Goal: Complete application form: Complete application form

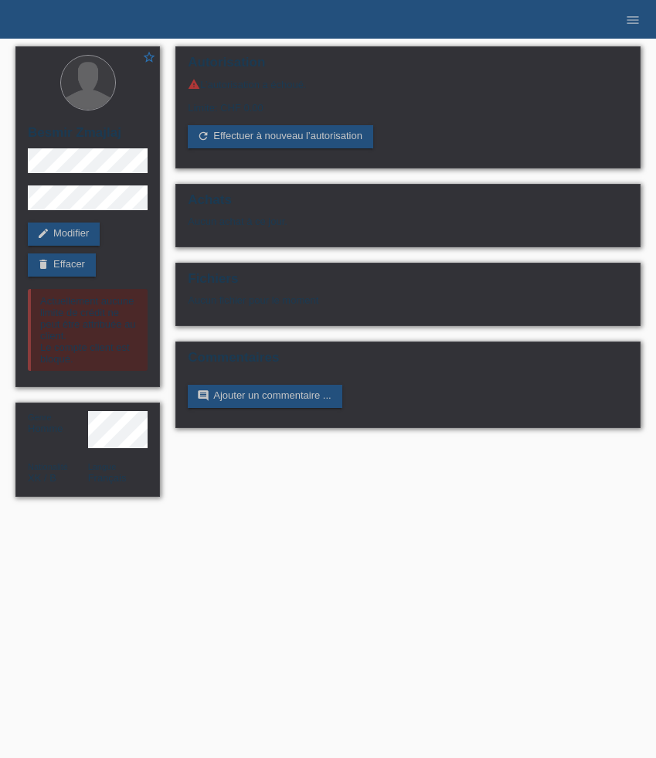
click at [651, 20] on ul "menu" at bounding box center [633, 19] width 46 height 39
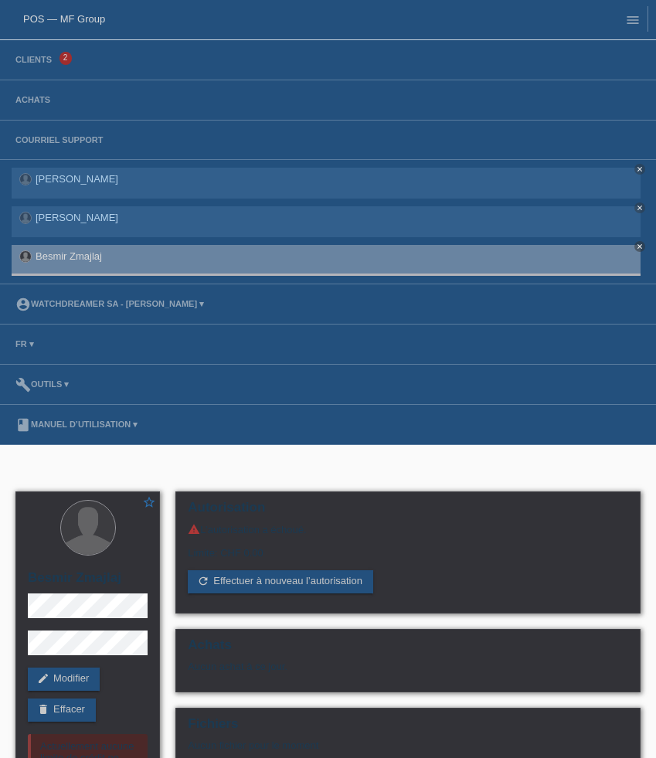
click at [48, 54] on li "Clients 2" at bounding box center [328, 60] width 656 height 40
click at [39, 66] on li "Clients 2" at bounding box center [328, 60] width 656 height 40
click at [40, 64] on link "Clients" at bounding box center [34, 59] width 52 height 9
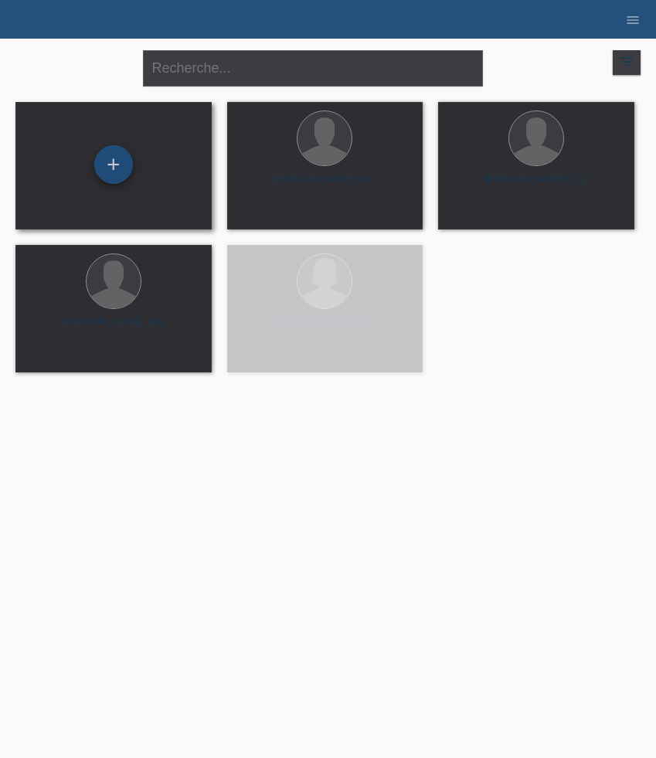
click at [114, 165] on div "+" at bounding box center [113, 164] width 39 height 39
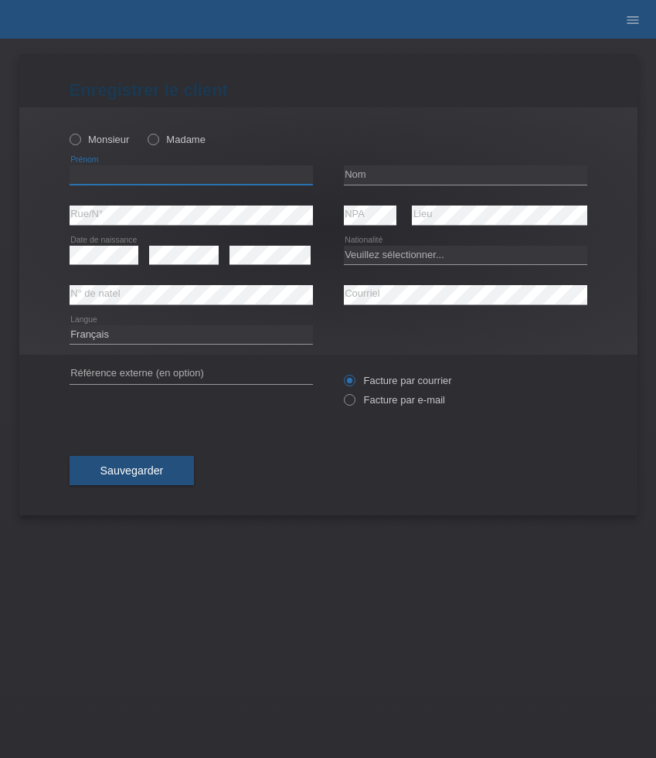
click at [101, 175] on input "text" at bounding box center [191, 174] width 243 height 19
paste input "Daniel"
type input "Daniel"
click at [407, 176] on input "text" at bounding box center [465, 174] width 243 height 19
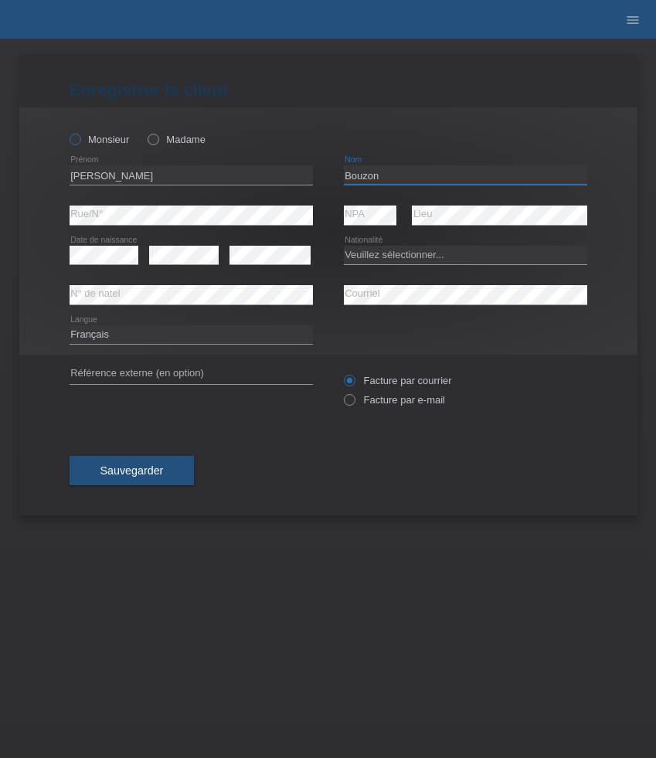
type input "Bouzon"
click at [108, 141] on label "Monsieur" at bounding box center [100, 140] width 60 height 12
click at [80, 141] on input "Monsieur" at bounding box center [75, 139] width 10 height 10
radio input "true"
click at [368, 253] on select "Veuillez sélectionner... Suisse Allemagne Autriche Liechtenstein ------------ A…" at bounding box center [465, 255] width 243 height 19
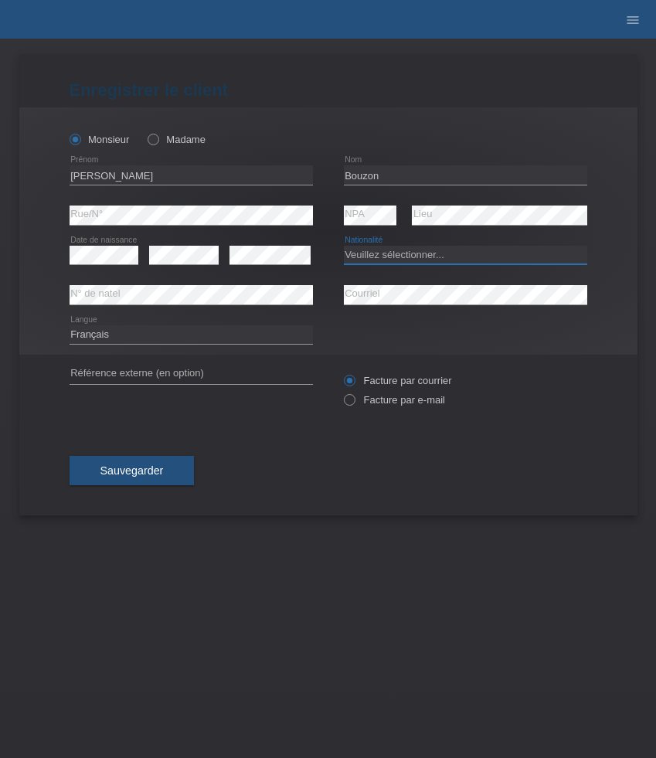
select select "CH"
click at [344, 246] on select "Veuillez sélectionner... Suisse Allemagne Autriche Liechtenstein ------------ A…" at bounding box center [465, 255] width 243 height 19
click at [367, 403] on label "Facture par e-mail" at bounding box center [394, 400] width 101 height 12
click at [354, 403] on input "Facture par e-mail" at bounding box center [349, 403] width 10 height 19
radio input "true"
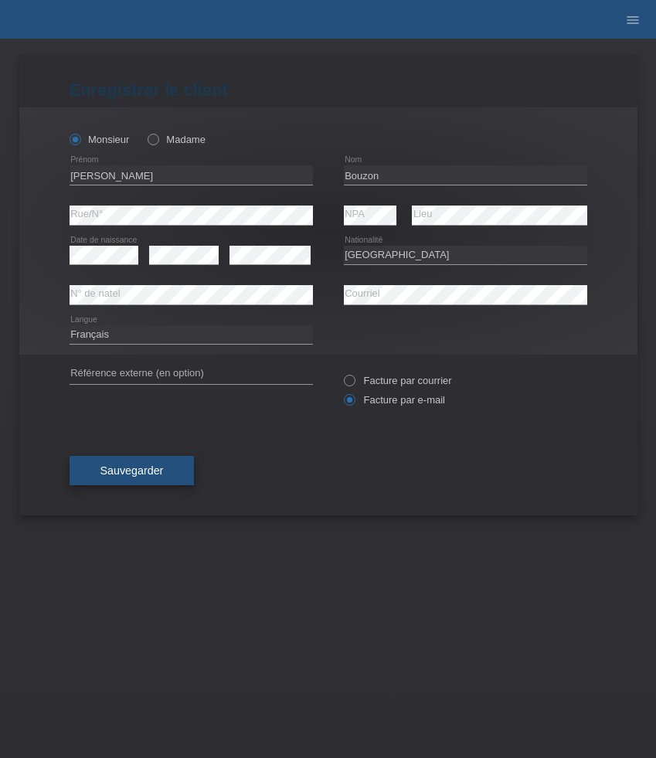
click at [131, 473] on span "Sauvegarder" at bounding box center [131, 470] width 63 height 12
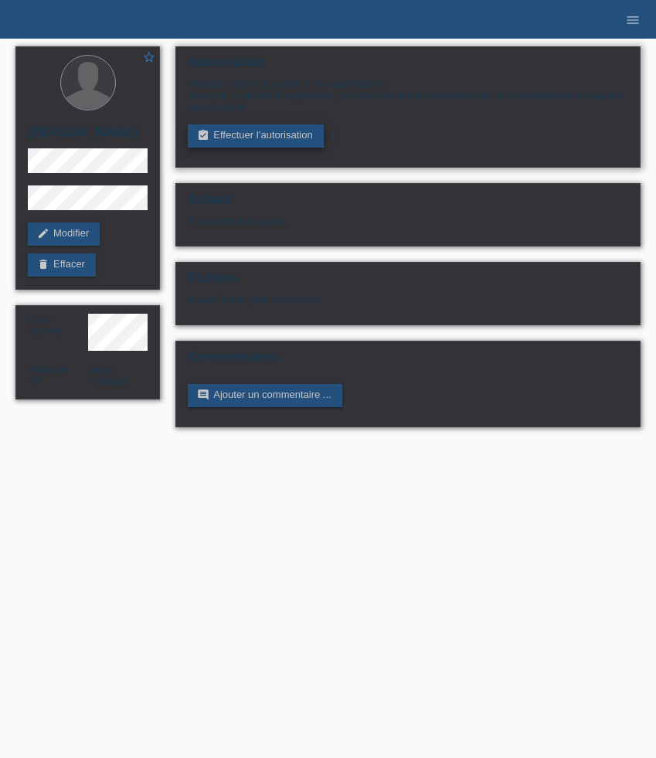
click at [257, 141] on link "assignment_turned_in Effectuer l’autorisation" at bounding box center [255, 135] width 135 height 23
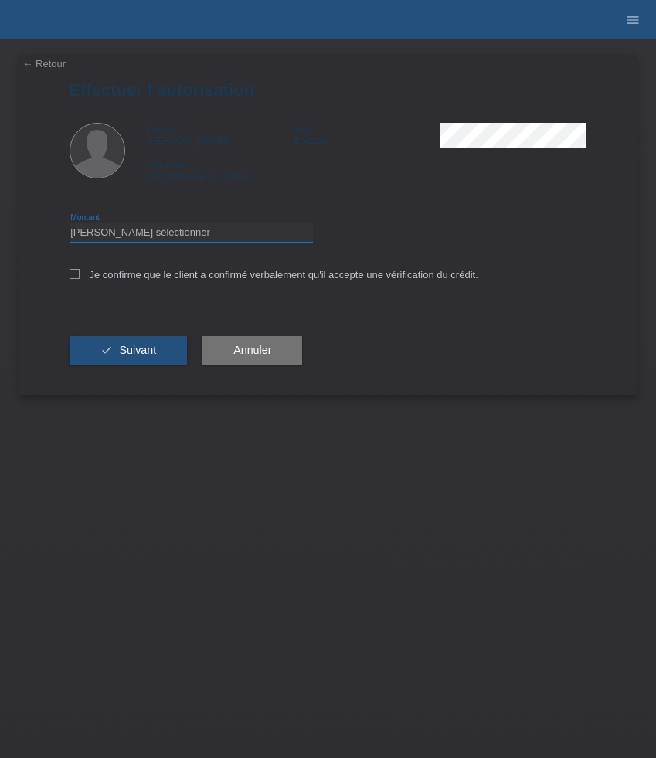
click at [131, 236] on select "Veuillez sélectionner CHF 1.00 - CHF 499.00 CHF 500.00 - CHF 1'999.00 CHF 2'000…" at bounding box center [191, 232] width 243 height 19
select select "3"
click at [70, 226] on select "Veuillez sélectionner CHF 1.00 - CHF 499.00 CHF 500.00 - CHF 1'999.00 CHF 2'000…" at bounding box center [191, 232] width 243 height 19
click at [70, 274] on icon at bounding box center [75, 274] width 10 height 10
click at [70, 274] on input "Je confirme que le client a confirmé verbalement qu'il accepte une vérification…" at bounding box center [75, 274] width 10 height 10
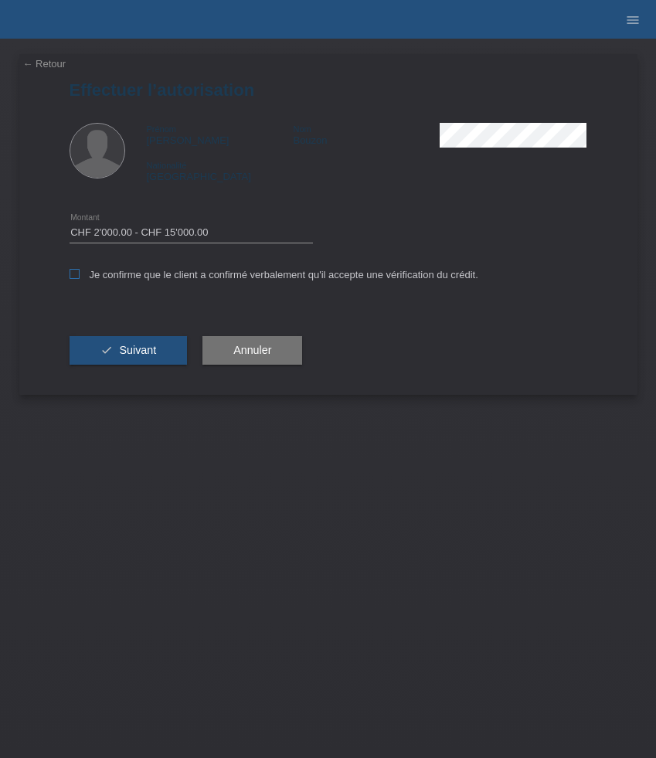
checkbox input "true"
click at [119, 355] on span "Suivant" at bounding box center [137, 350] width 37 height 12
